Goal: Check status

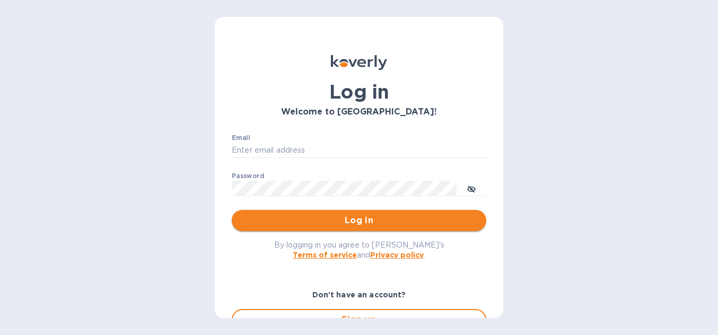
type input "hangtimewine@aol.com"
click at [332, 217] on span "Log in" at bounding box center [359, 220] width 238 height 13
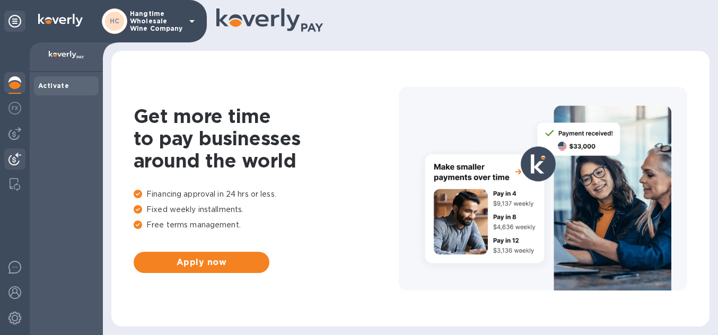
click at [14, 158] on img at bounding box center [14, 159] width 13 height 13
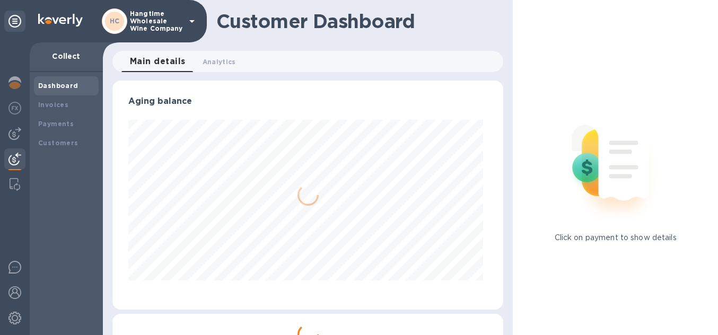
scroll to position [229, 387]
click at [55, 125] on b "Payments" at bounding box center [56, 124] width 36 height 8
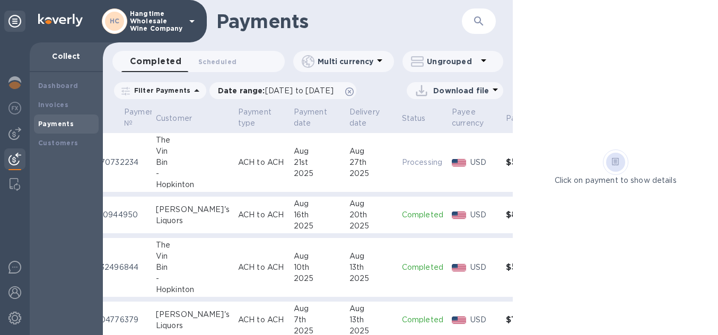
scroll to position [0, 27]
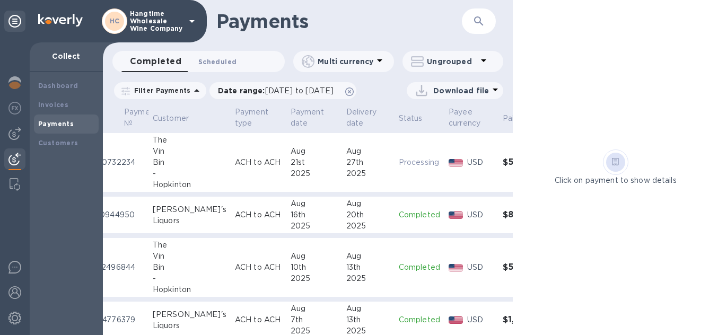
click at [220, 63] on span "Scheduled 0" at bounding box center [217, 61] width 38 height 11
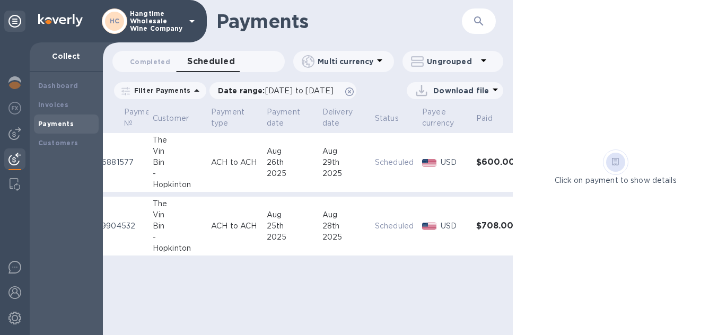
scroll to position [0, 37]
